Goal: Task Accomplishment & Management: Use online tool/utility

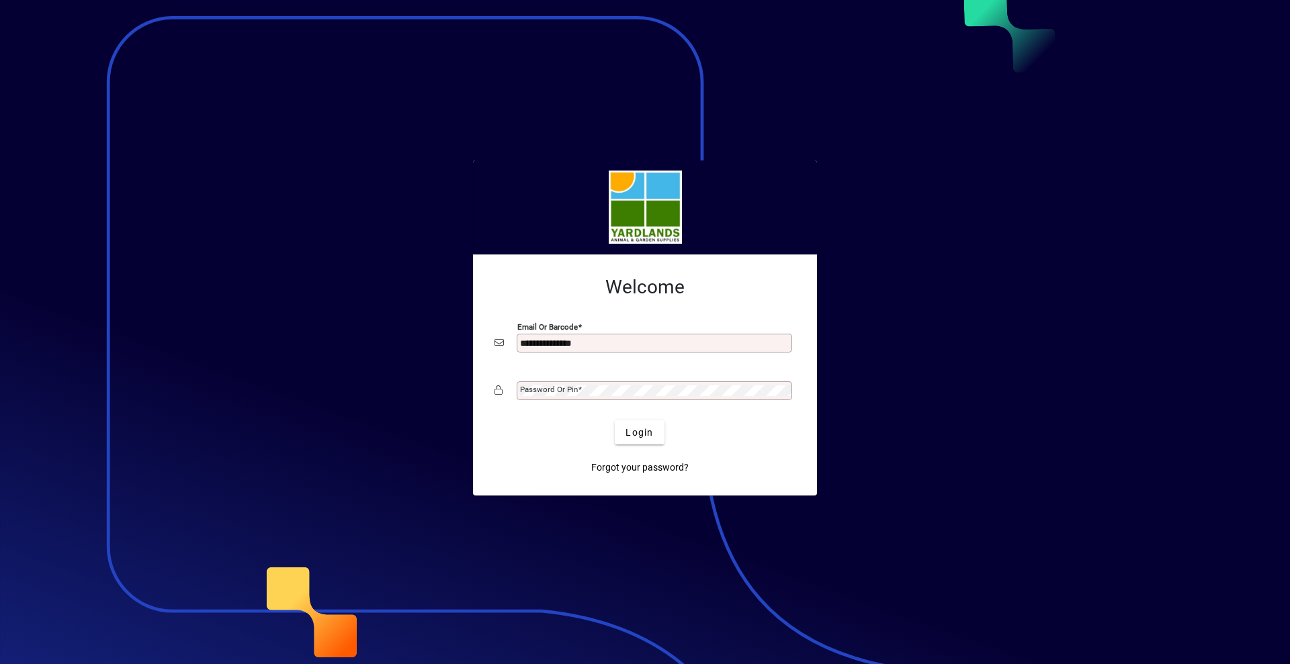
type input "**********"
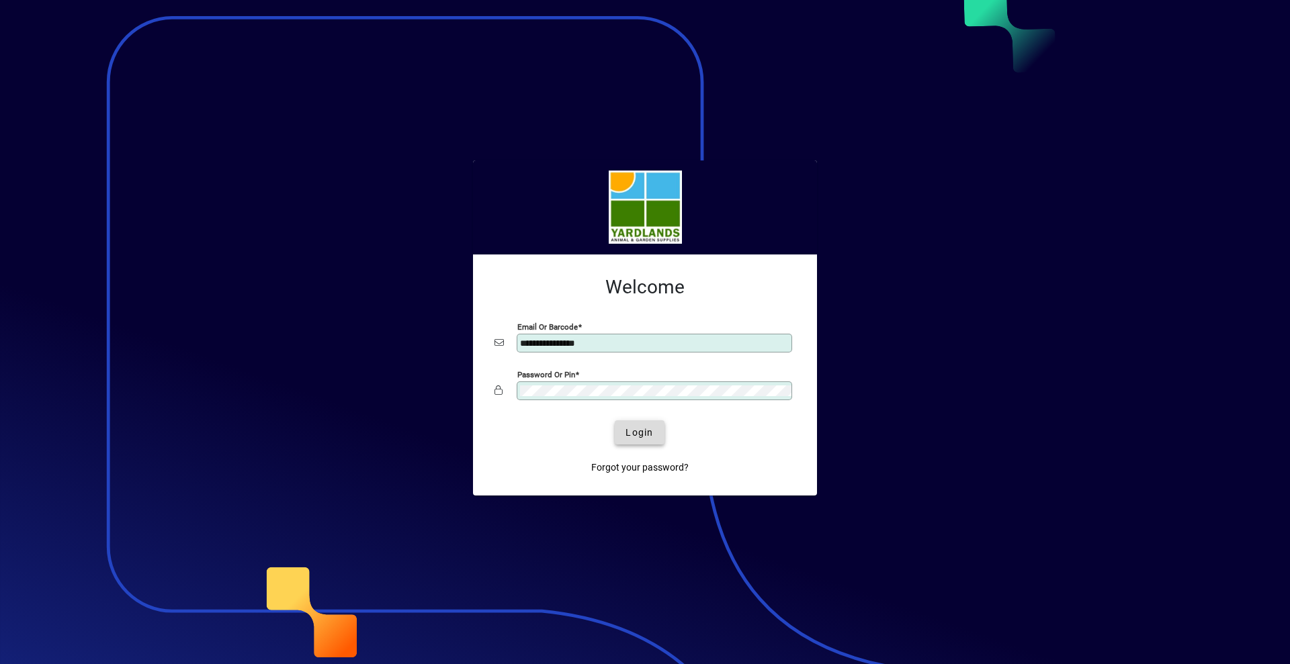
click at [642, 439] on span "Login" at bounding box center [639, 433] width 28 height 14
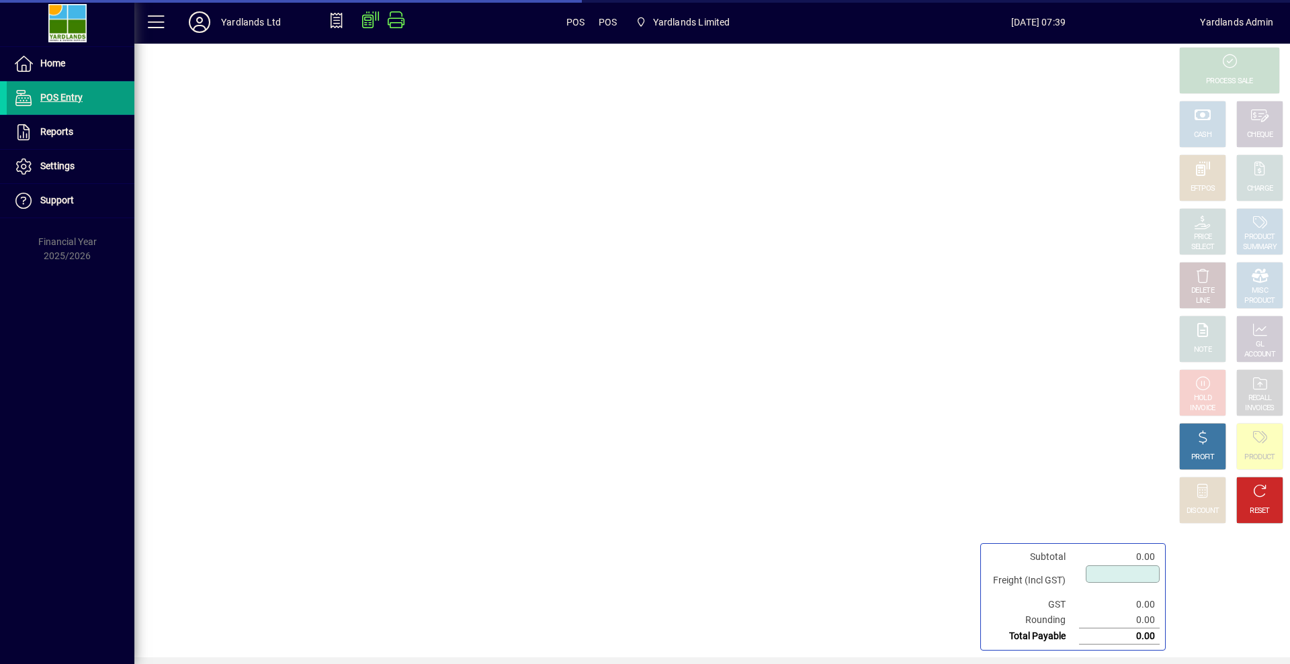
type input "****"
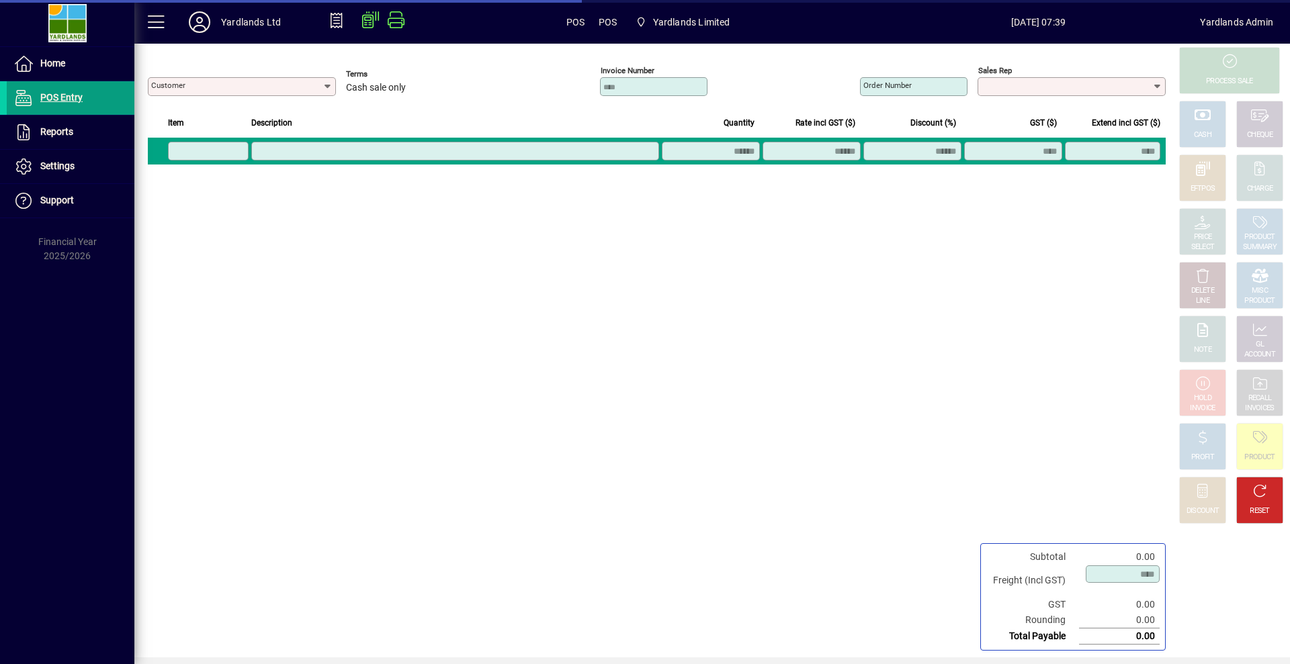
type input "**********"
